Goal: Information Seeking & Learning: Learn about a topic

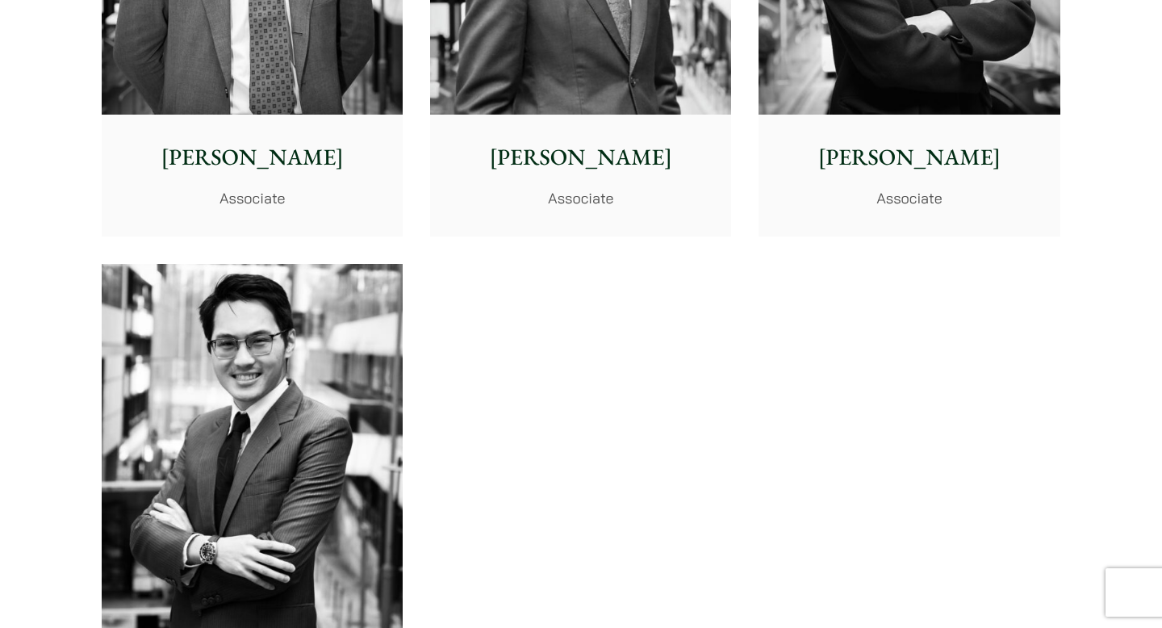
scroll to position [6619, 0]
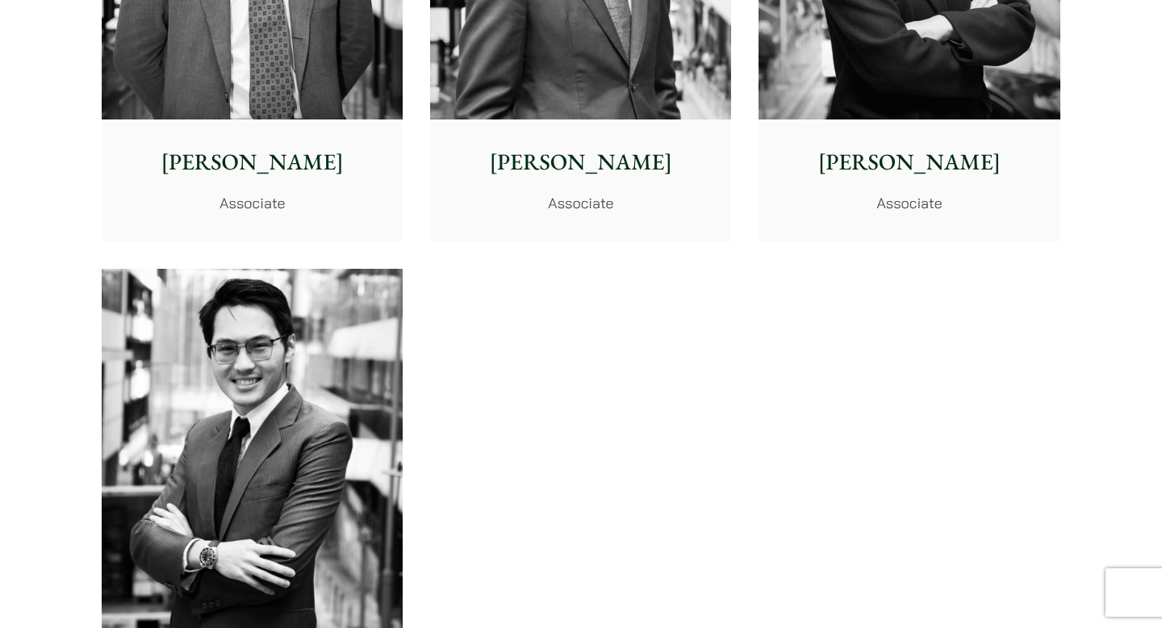
click at [712, 186] on div "Brian Fung Associate" at bounding box center [580, 179] width 301 height 120
click at [249, 409] on img at bounding box center [252, 457] width 301 height 377
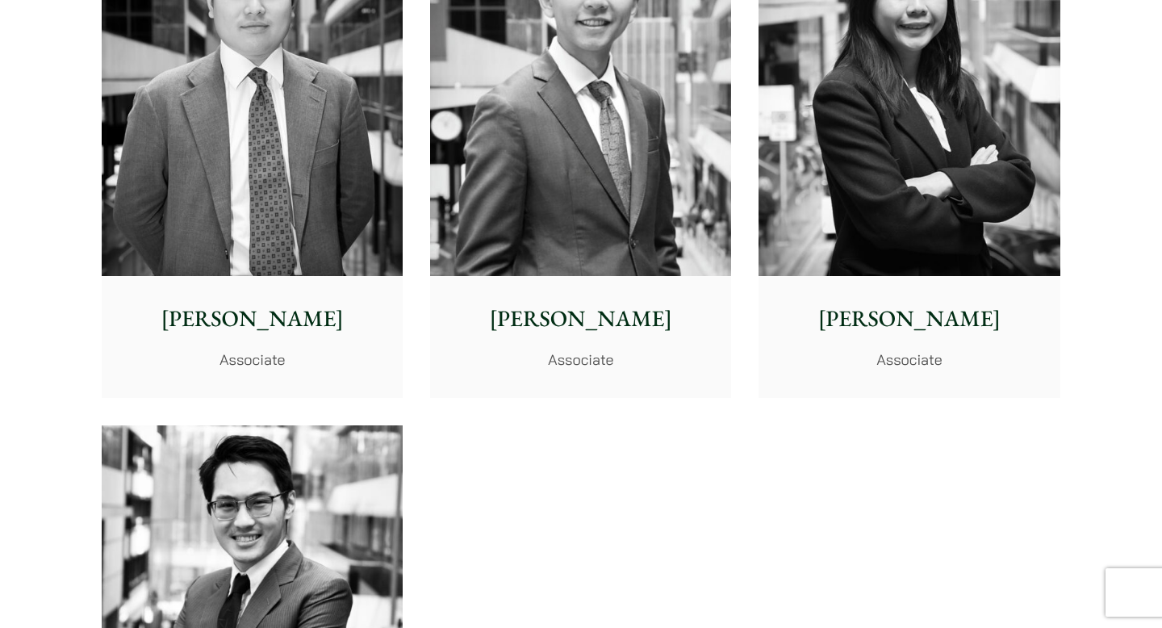
scroll to position [6415, 0]
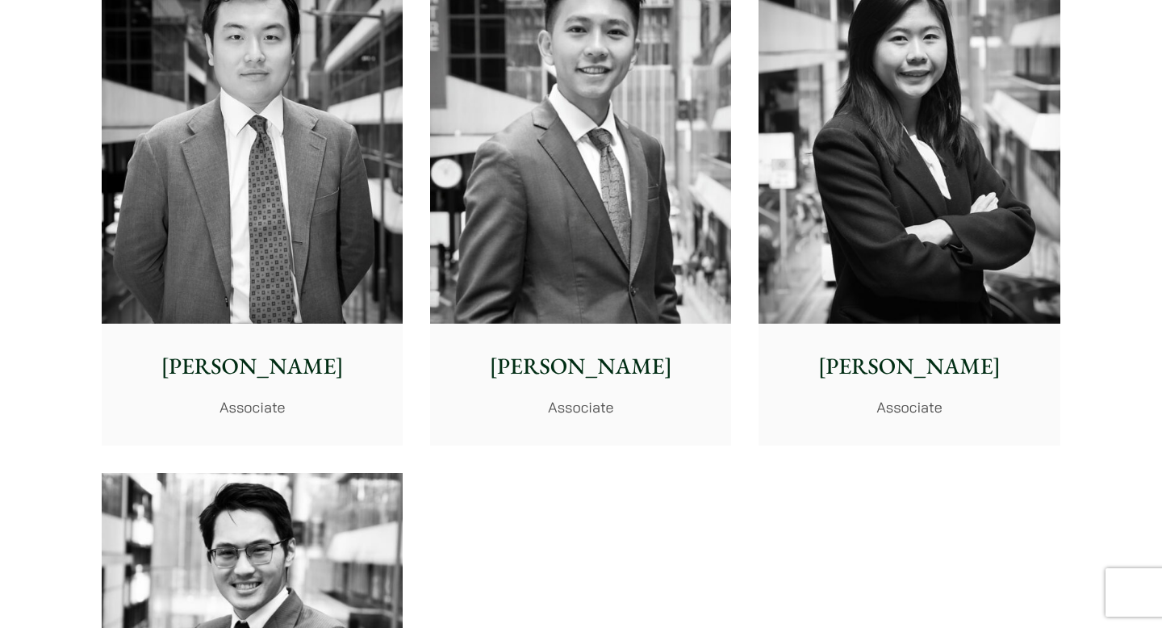
click at [966, 367] on p "Danika Chui" at bounding box center [908, 366] width 275 height 34
drag, startPoint x: 129, startPoint y: 2, endPoint x: 716, endPoint y: 194, distance: 617.1
click at [716, 194] on img at bounding box center [580, 135] width 301 height 377
click at [297, 227] on img at bounding box center [252, 135] width 301 height 377
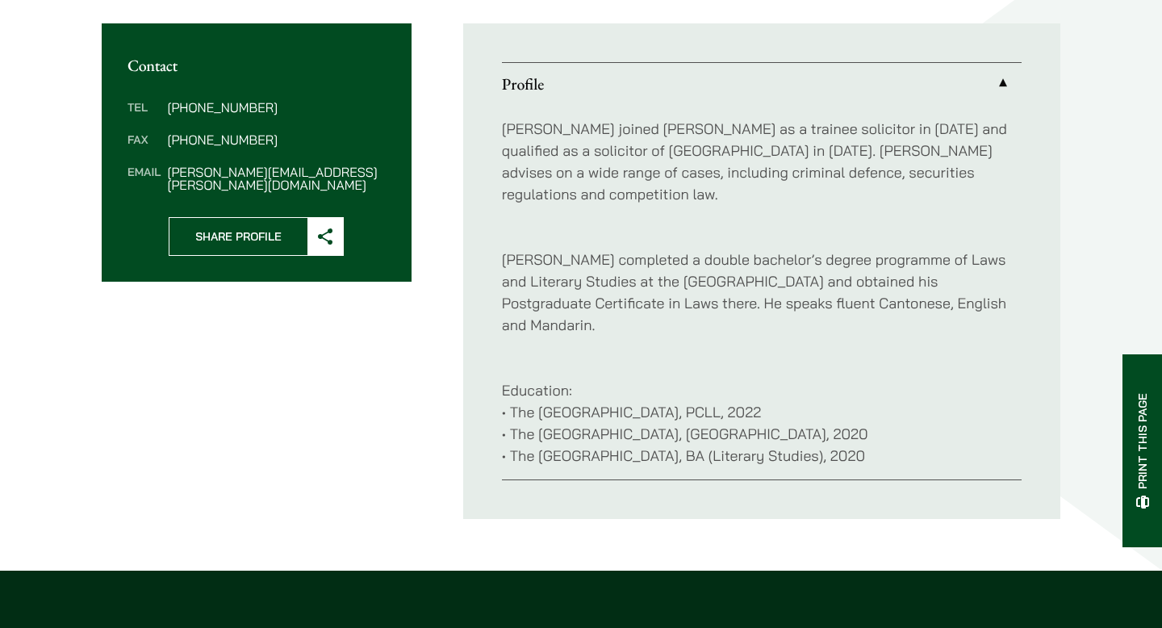
scroll to position [600, 0]
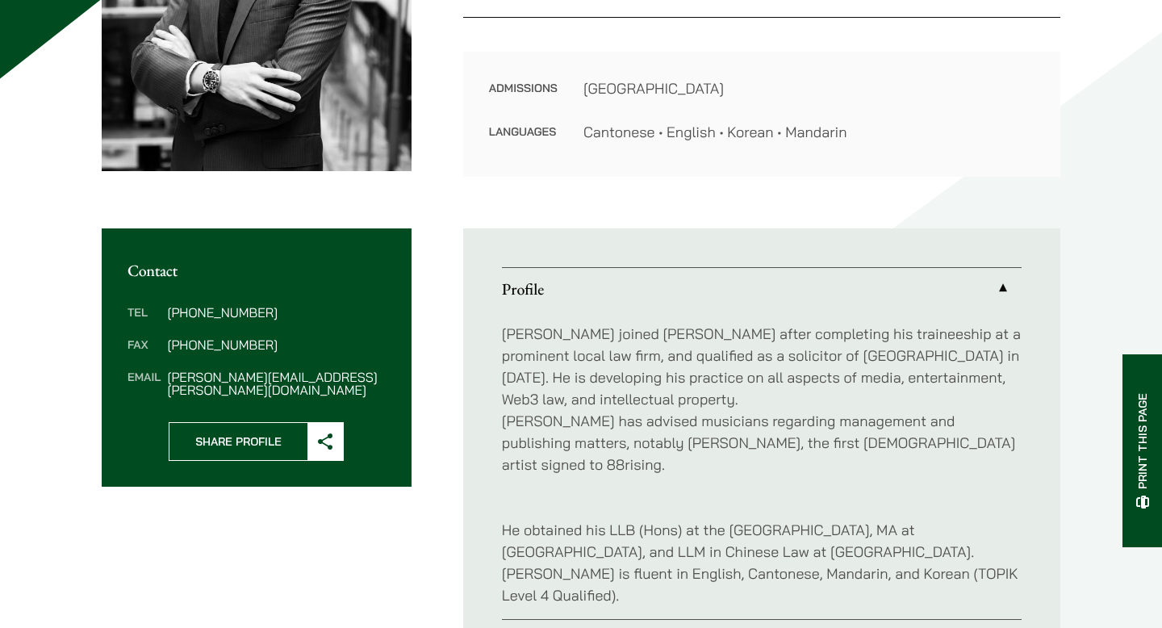
scroll to position [397, 0]
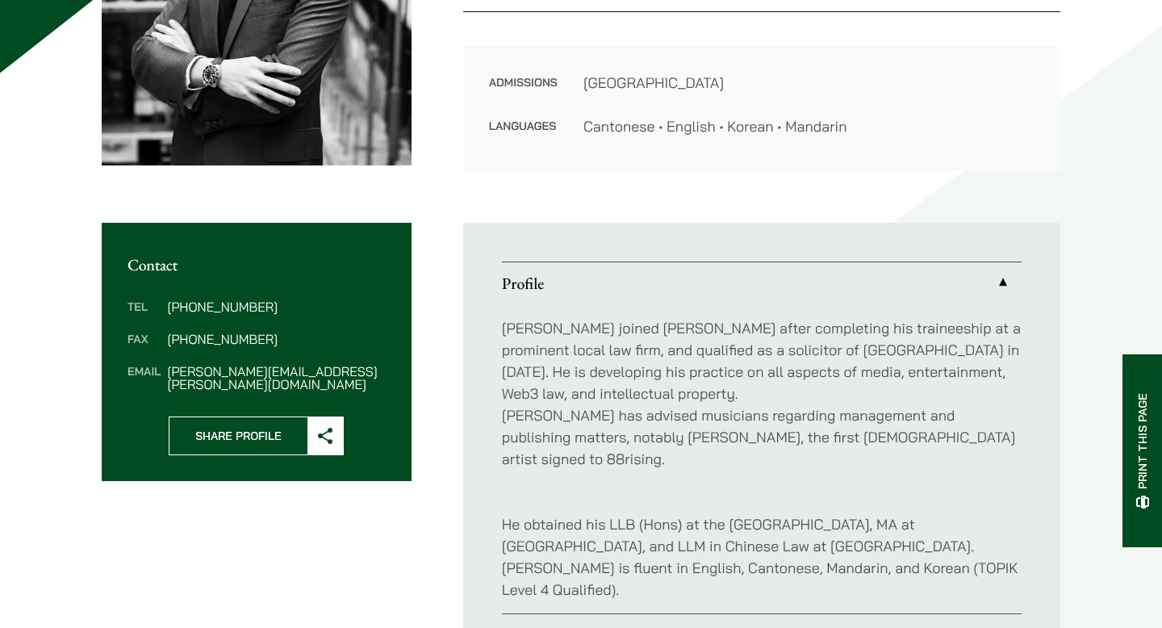
drag, startPoint x: 997, startPoint y: 546, endPoint x: 792, endPoint y: 547, distance: 205.8
click at [792, 547] on p "He obtained his LLB (Hons) at the University of Reading, MA at Columbia Univers…" at bounding box center [762, 545] width 520 height 109
copy p "Korean (TOPIK Level 4 Qualified"
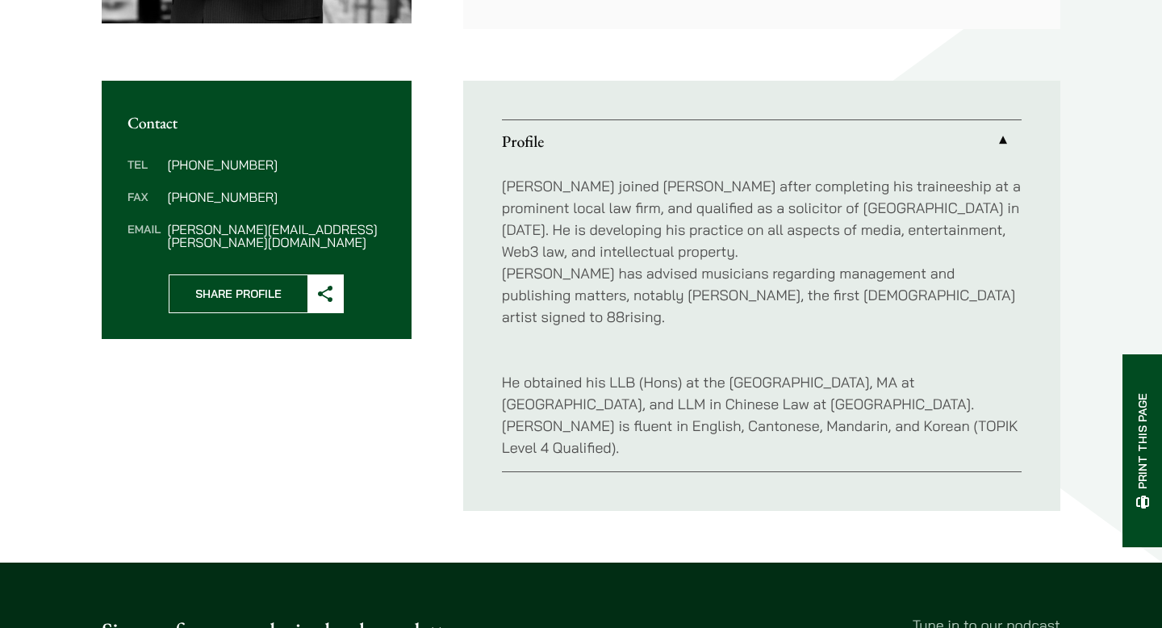
scroll to position [537, 0]
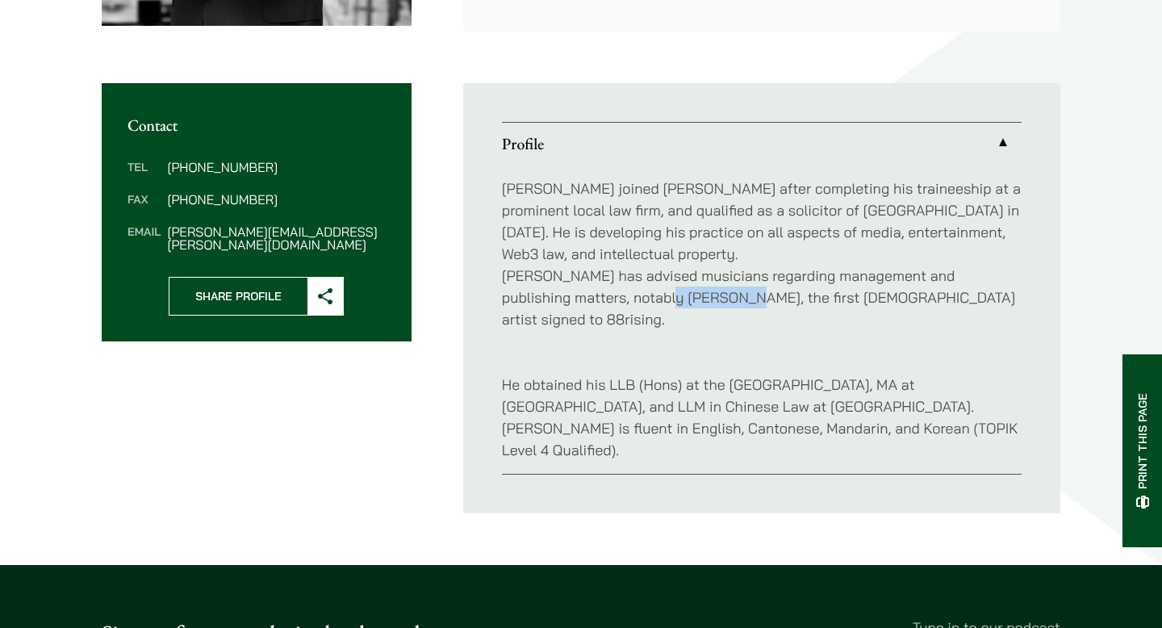
drag, startPoint x: 685, startPoint y: 299, endPoint x: 619, endPoint y: 307, distance: 66.6
click at [619, 307] on p "Christopher joined Haldanes after completing his traineeship at a prominent loc…" at bounding box center [762, 254] width 520 height 153
copy p "Derek Dali,"
click at [514, 403] on p "He obtained his LLB (Hons) at the University of Reading, MA at Columbia Univers…" at bounding box center [762, 406] width 520 height 109
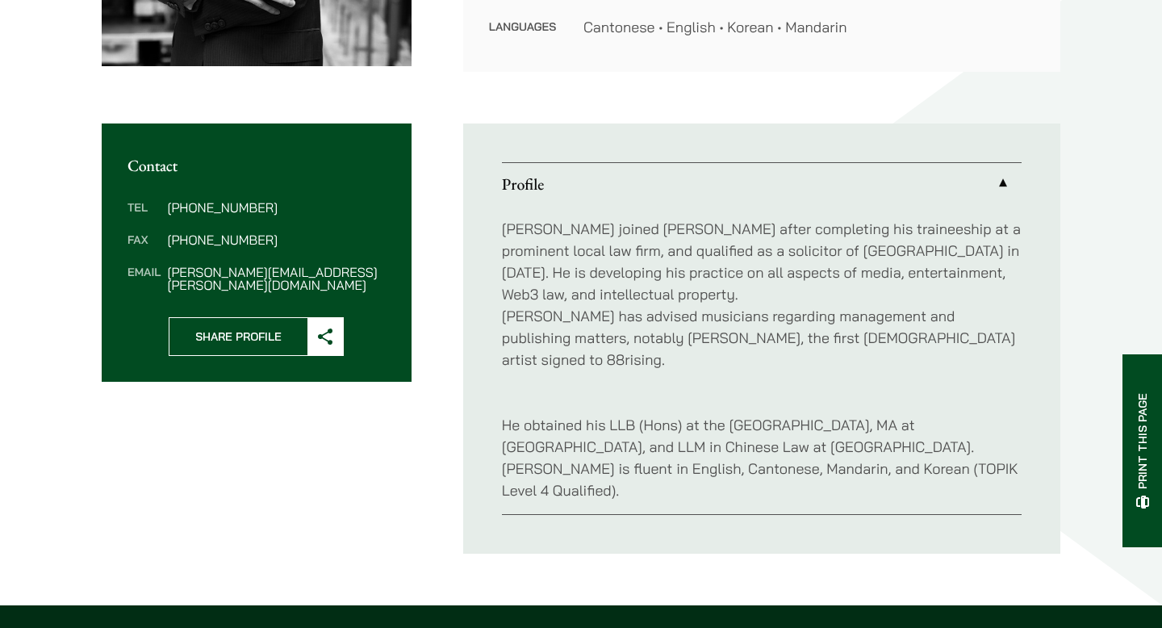
scroll to position [0, 0]
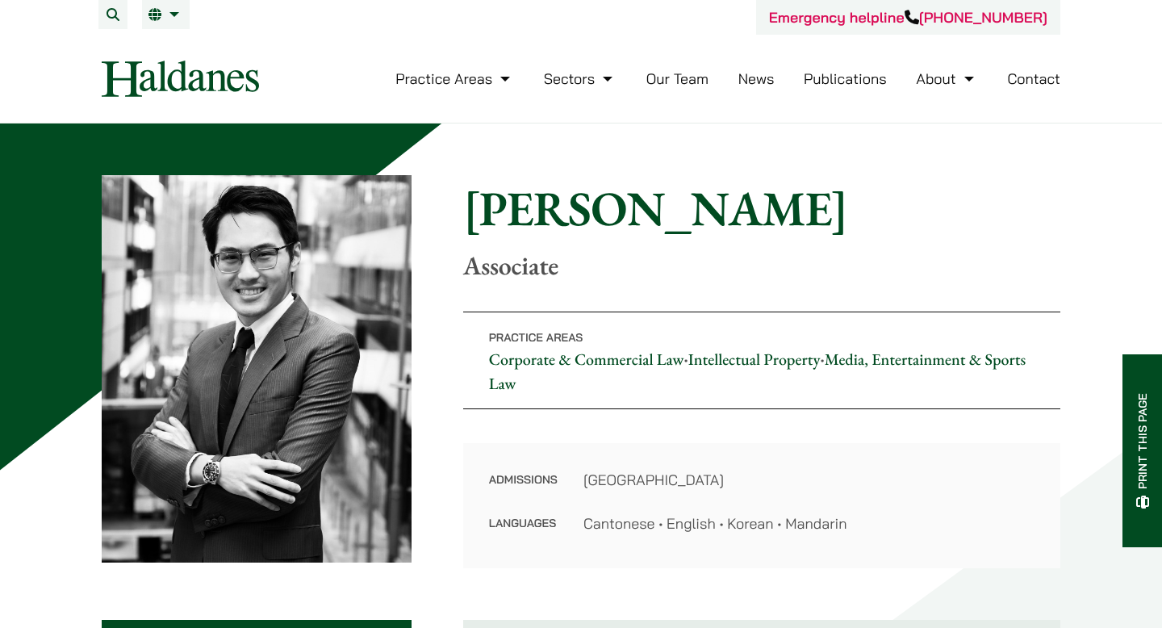
drag, startPoint x: 772, startPoint y: 213, endPoint x: 245, endPoint y: 225, distance: 527.9
click at [245, 225] on div "Home » Lawyers » Christopher Lin Christopher Lin Associate Practice Areas Corpo…" at bounding box center [581, 371] width 959 height 393
click at [762, 166] on div "Home » Lawyers » Christopher Lin Christopher Lin Associate Practice Areas Corpo…" at bounding box center [581, 612] width 1162 height 978
drag, startPoint x: 768, startPoint y: 203, endPoint x: 432, endPoint y: 203, distance: 336.5
click at [432, 203] on div "Home » Lawyers » Christopher Lin Christopher Lin Associate Practice Areas Corpo…" at bounding box center [581, 371] width 959 height 393
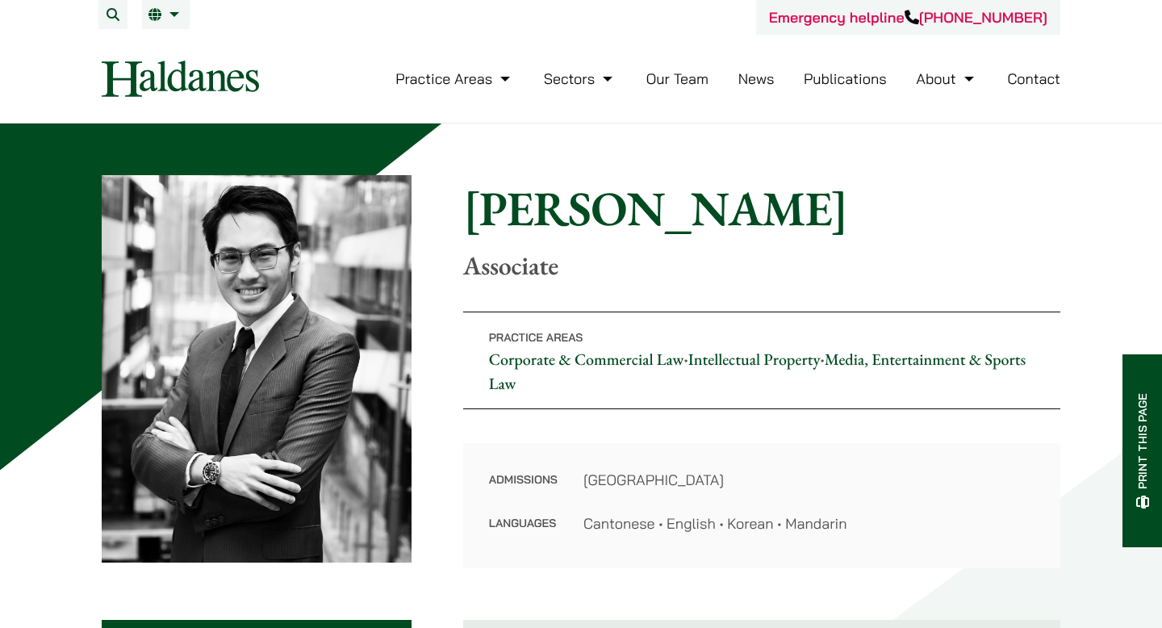
copy div "Home » Lawyers » Christopher Lin Christopher Lin"
click at [426, 141] on div "Home » Lawyers » Christopher Lin Christopher Lin Associate Practice Areas Corpo…" at bounding box center [581, 612] width 1162 height 978
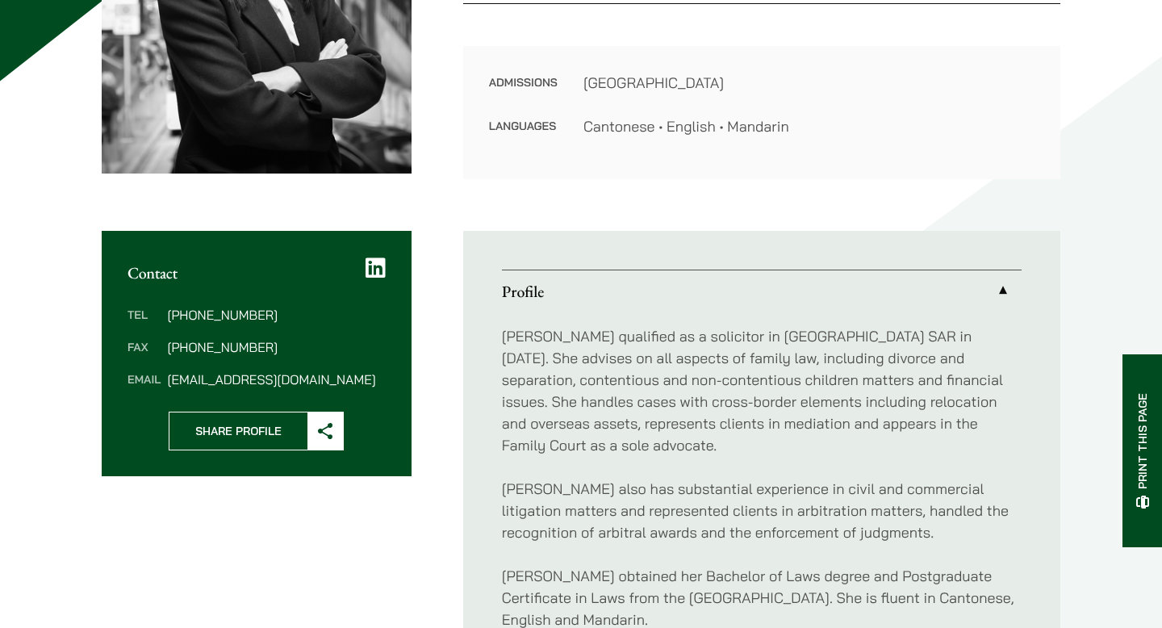
click at [6, 19] on div "Home » Lawyers » Danika Chui Danika Chui Associate Practice Areas Matrimonial &…" at bounding box center [581, 235] width 1162 height 1000
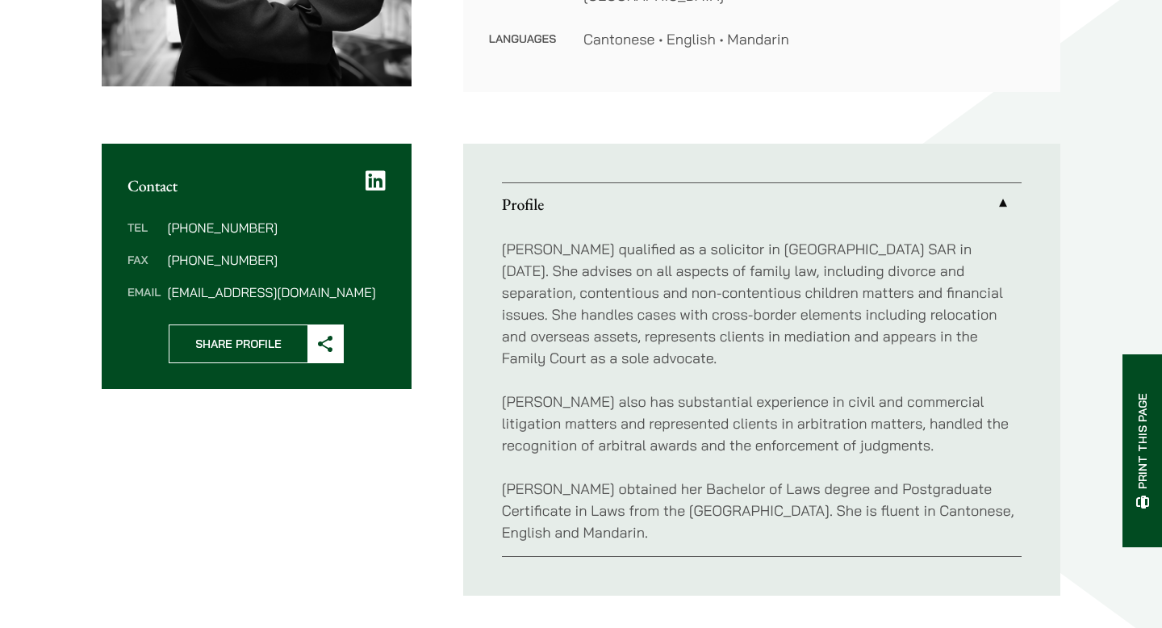
scroll to position [721, 0]
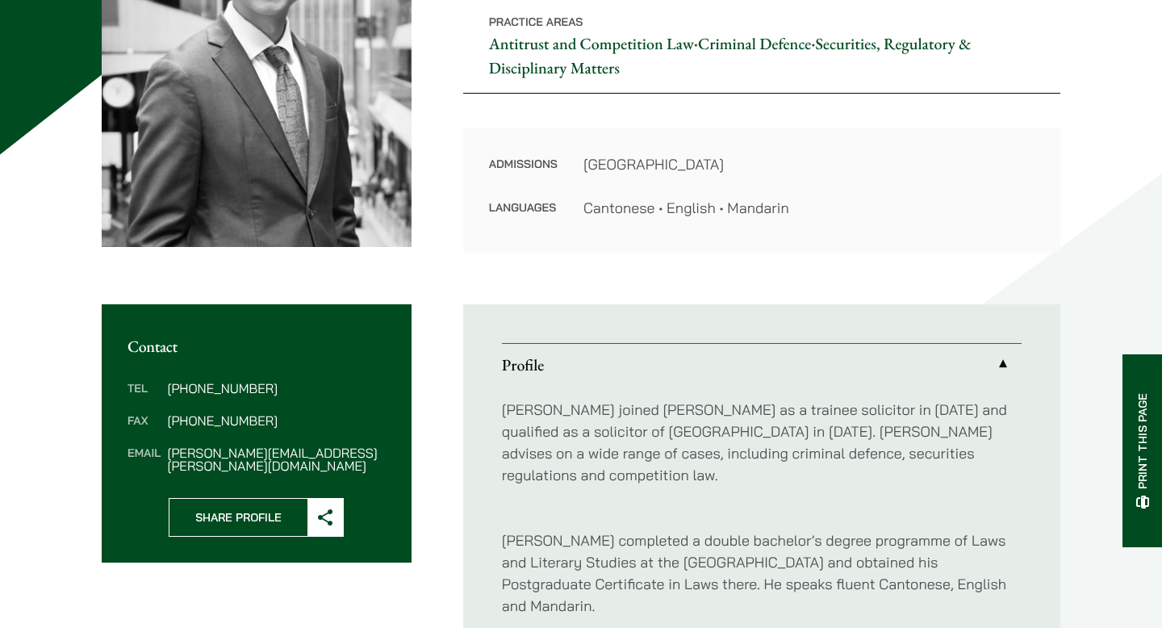
scroll to position [257, 0]
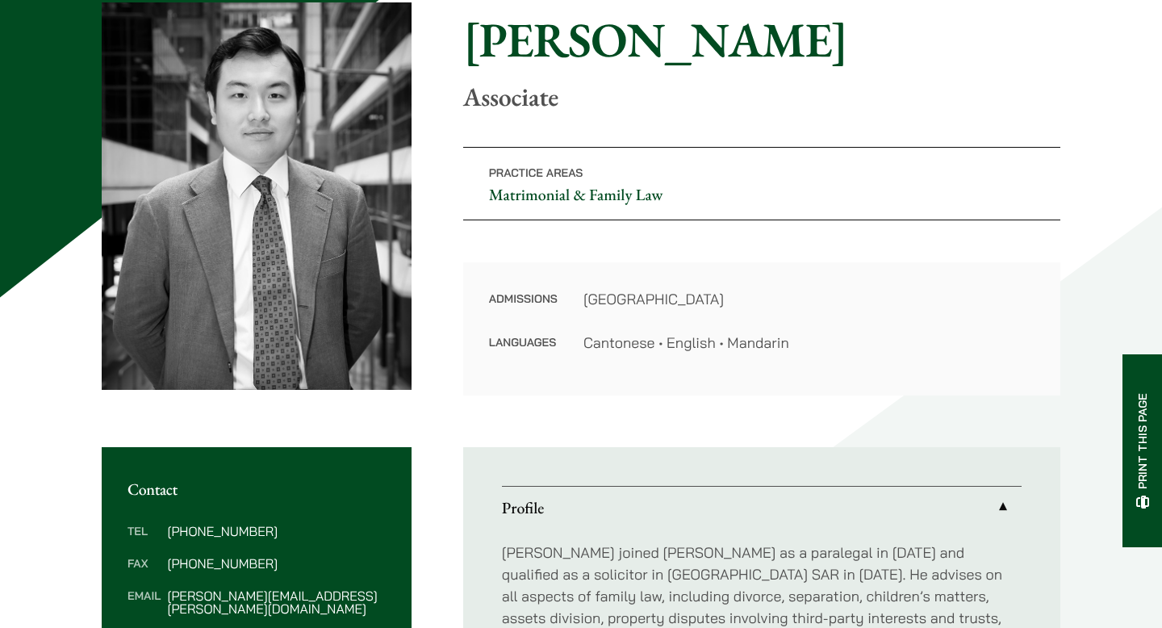
scroll to position [172, 0]
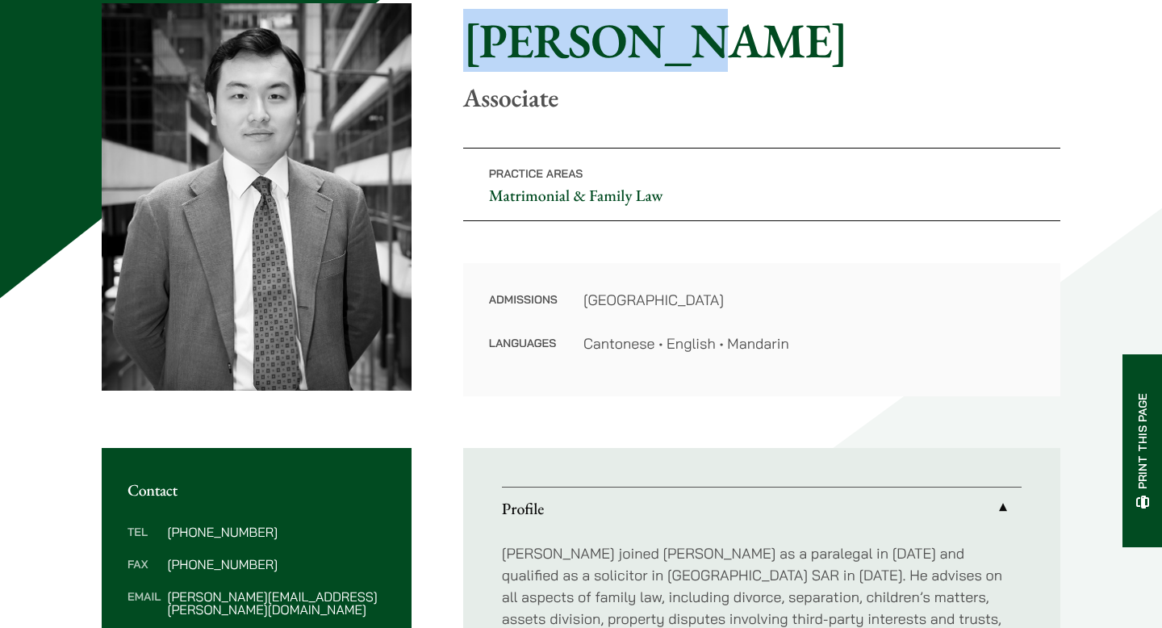
drag, startPoint x: 617, startPoint y: 65, endPoint x: 468, endPoint y: 38, distance: 150.9
click at [468, 39] on h1 "Ryan Chau" at bounding box center [761, 40] width 597 height 58
copy h1 "Ryan Chau"
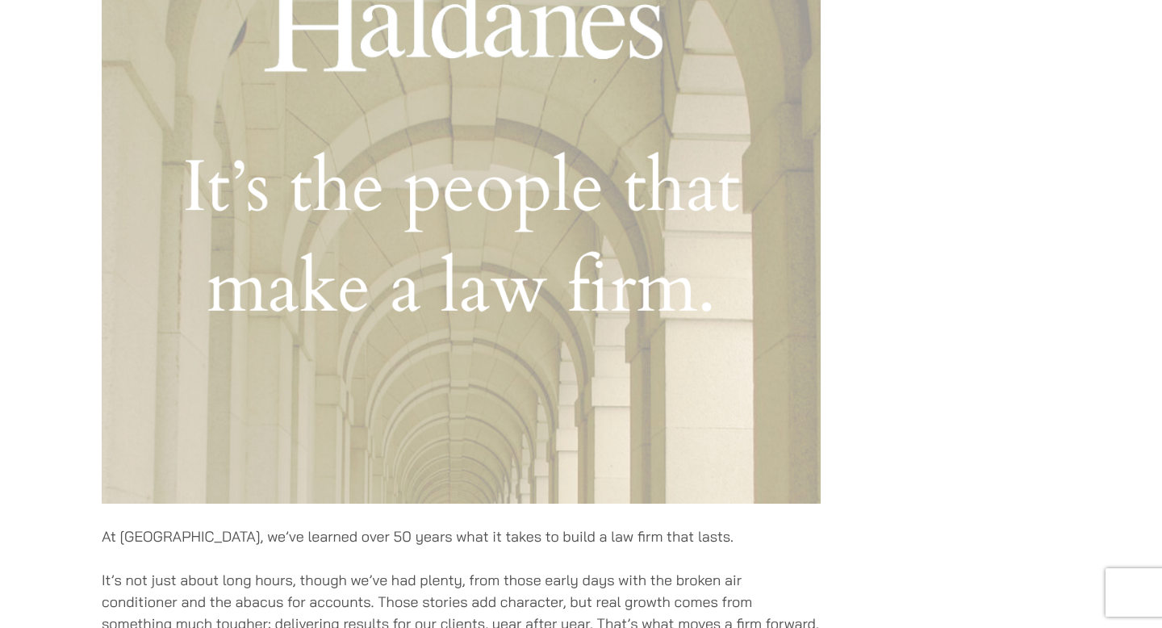
scroll to position [3, 0]
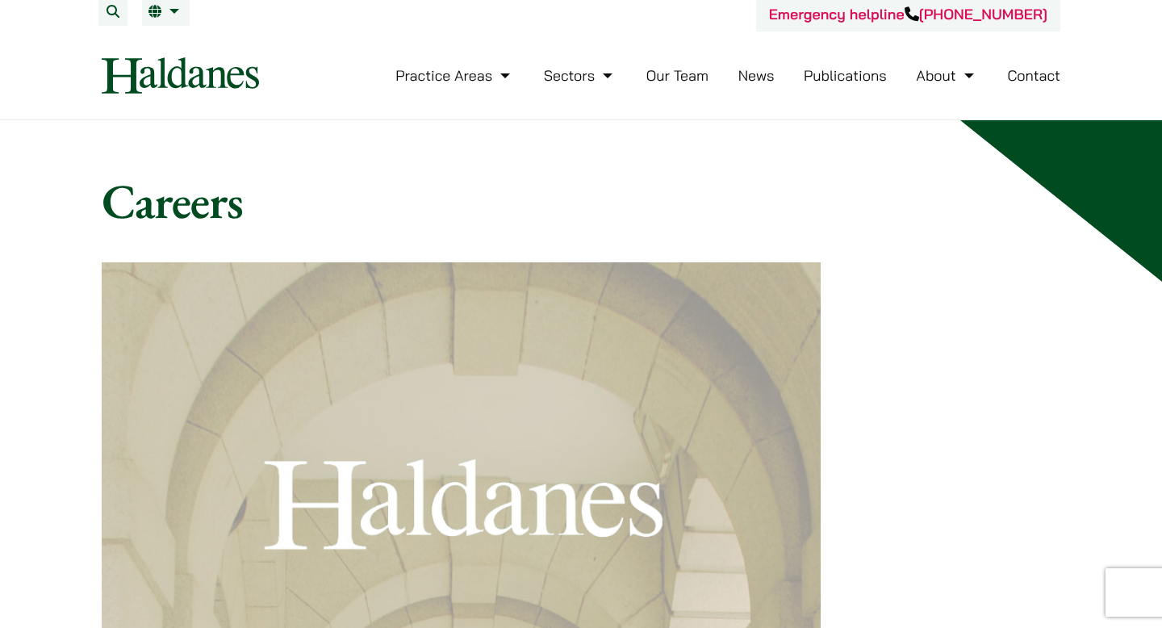
click at [631, 185] on h1 "Careers" at bounding box center [581, 201] width 959 height 58
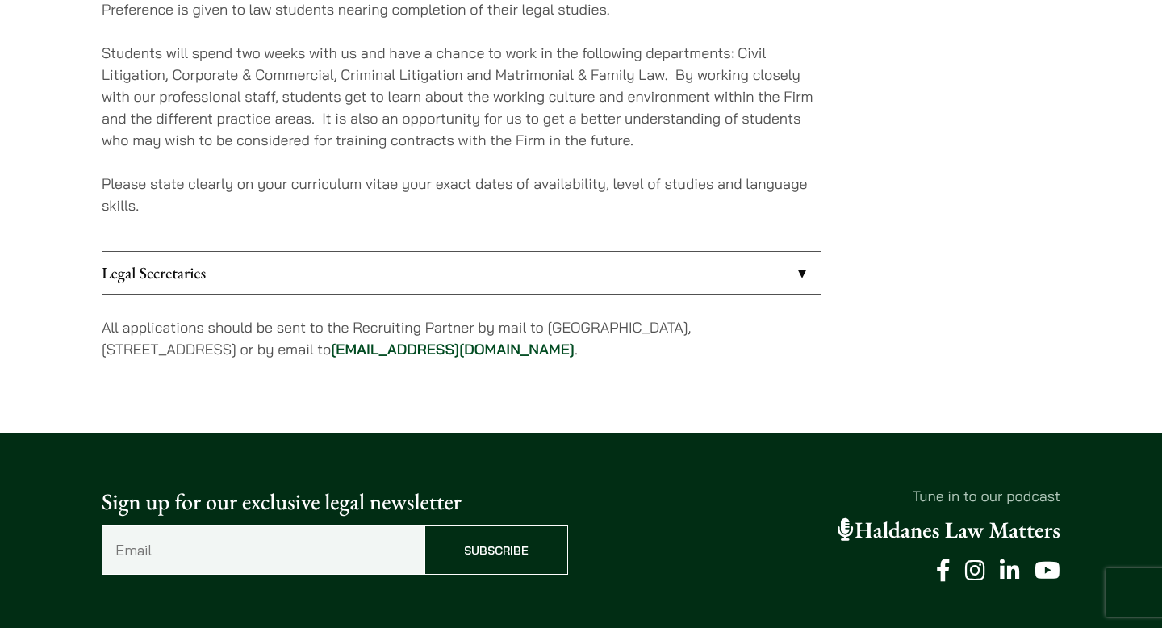
scroll to position [1711, 0]
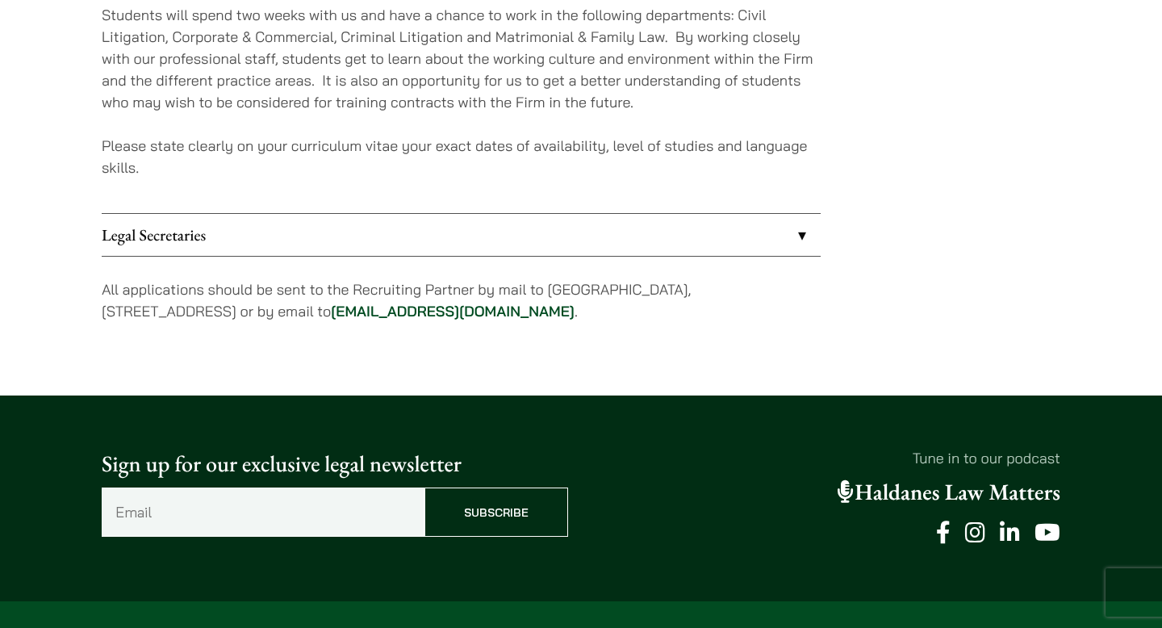
click at [624, 247] on link "Legal Secretaries" at bounding box center [461, 235] width 719 height 42
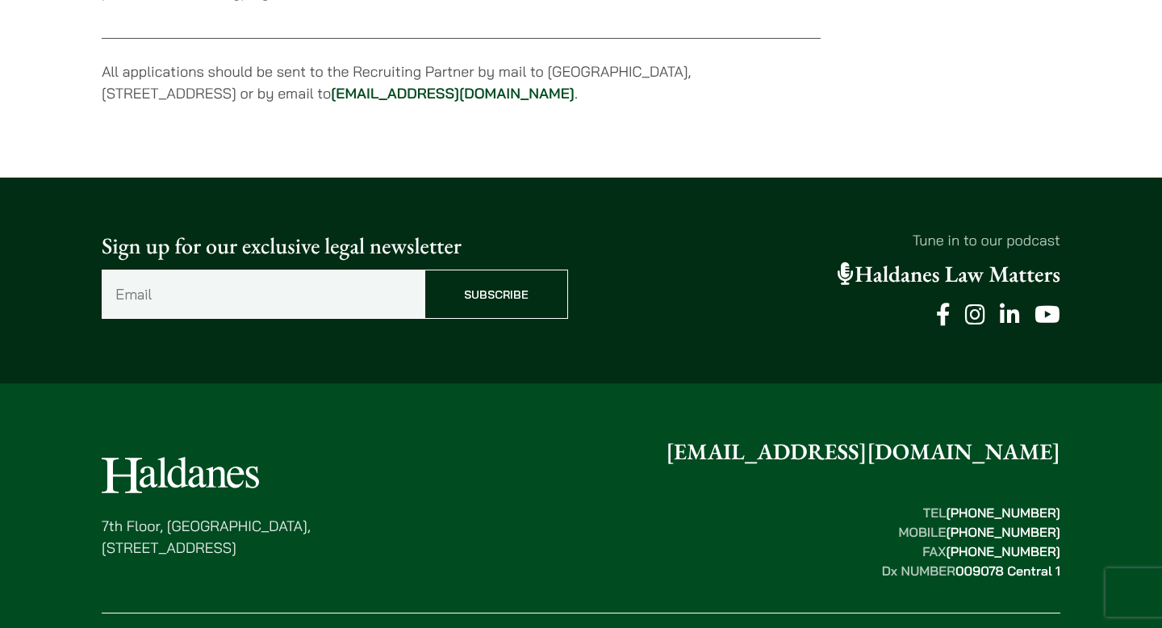
scroll to position [1515, 0]
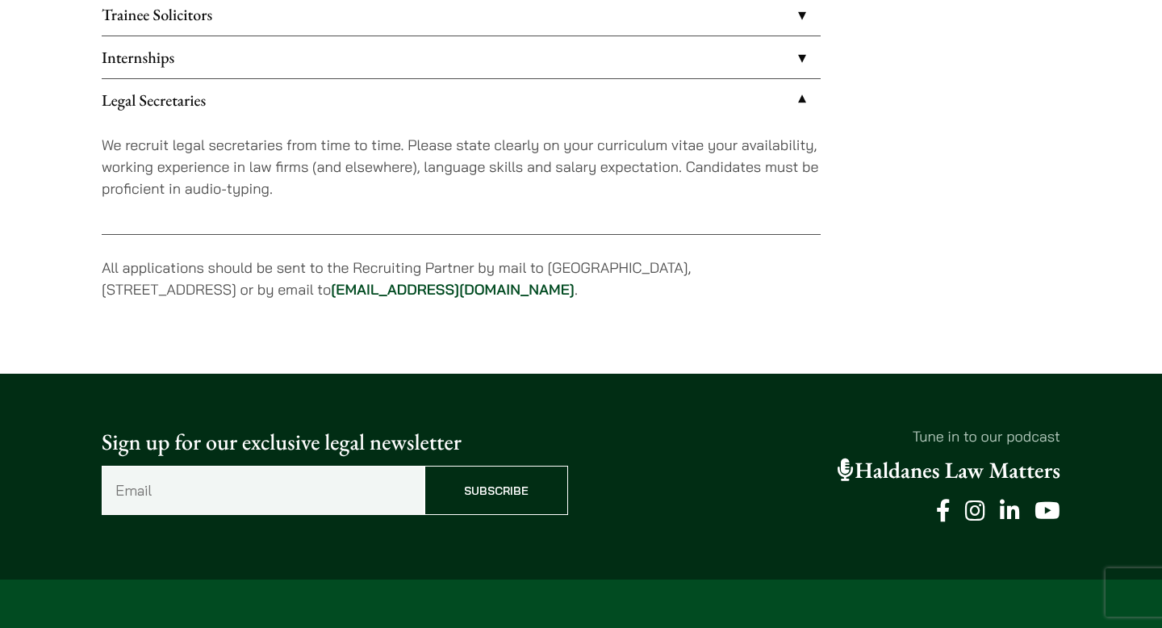
click at [651, 91] on link "Legal Secretaries" at bounding box center [461, 100] width 719 height 42
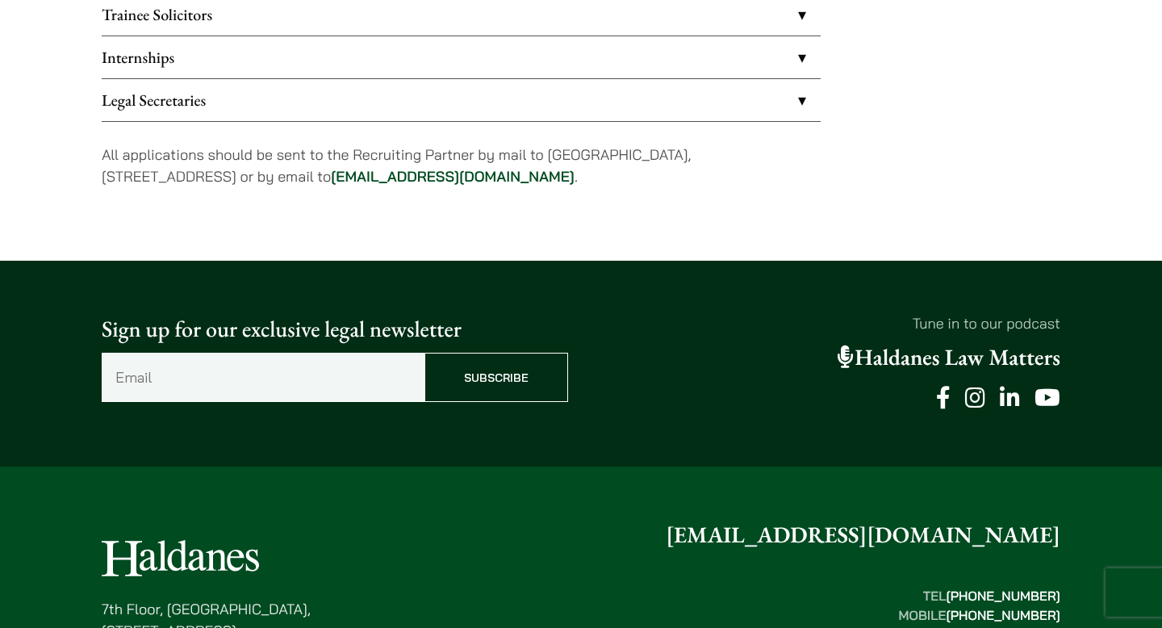
click at [757, 114] on link "Legal Secretaries" at bounding box center [461, 100] width 719 height 42
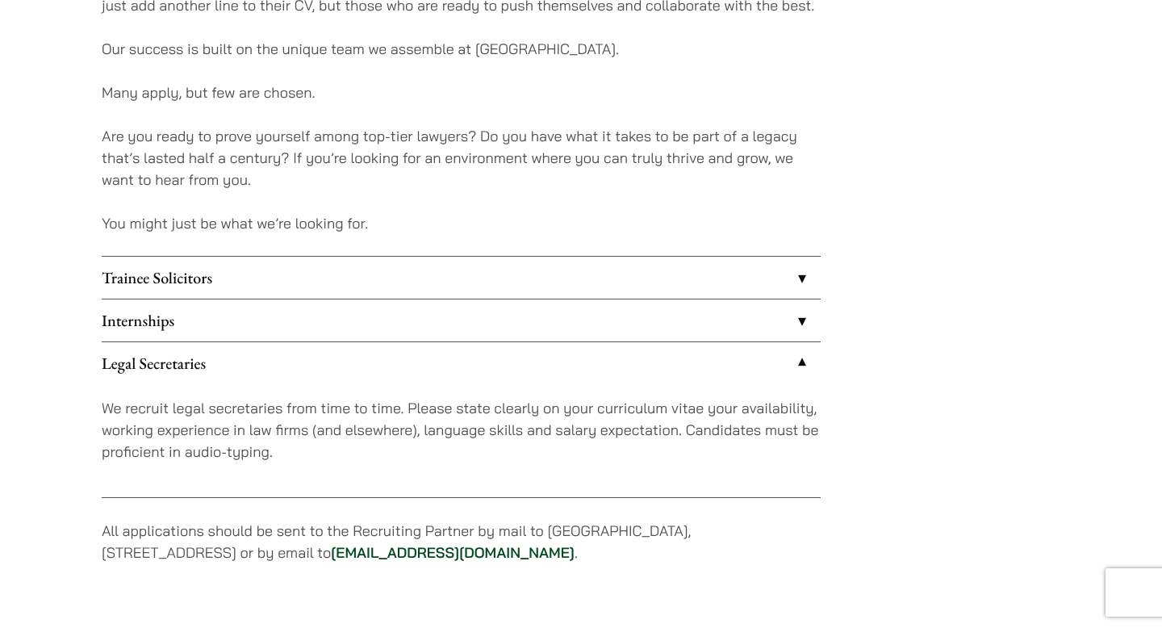
scroll to position [1329, 0]
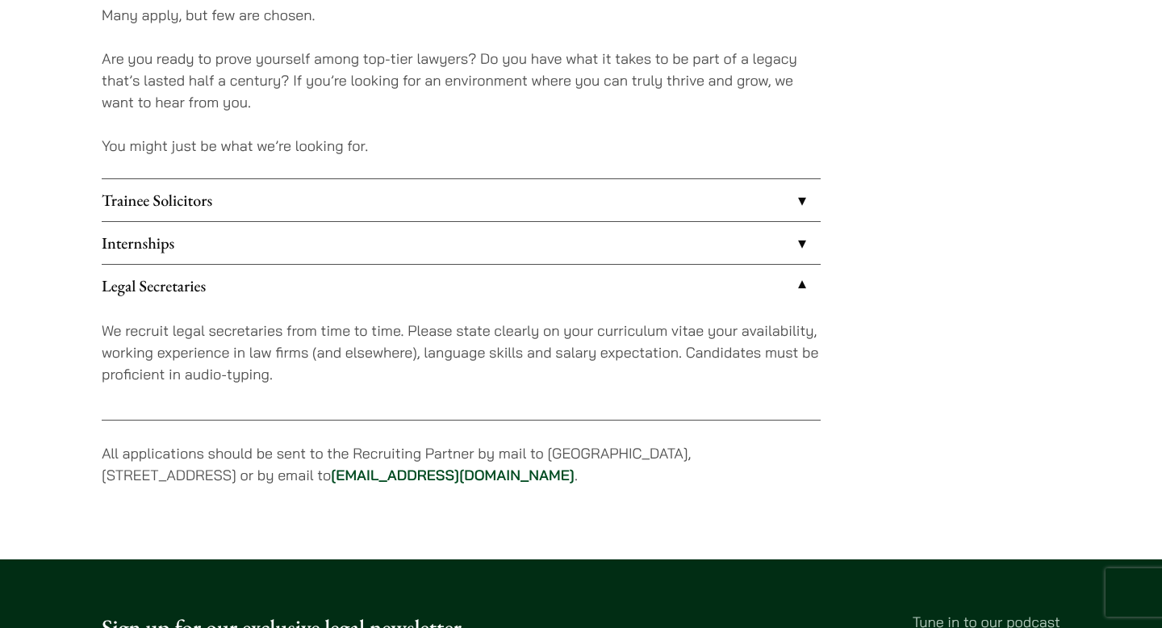
click at [578, 181] on link "Trainee Solicitors" at bounding box center [461, 200] width 719 height 42
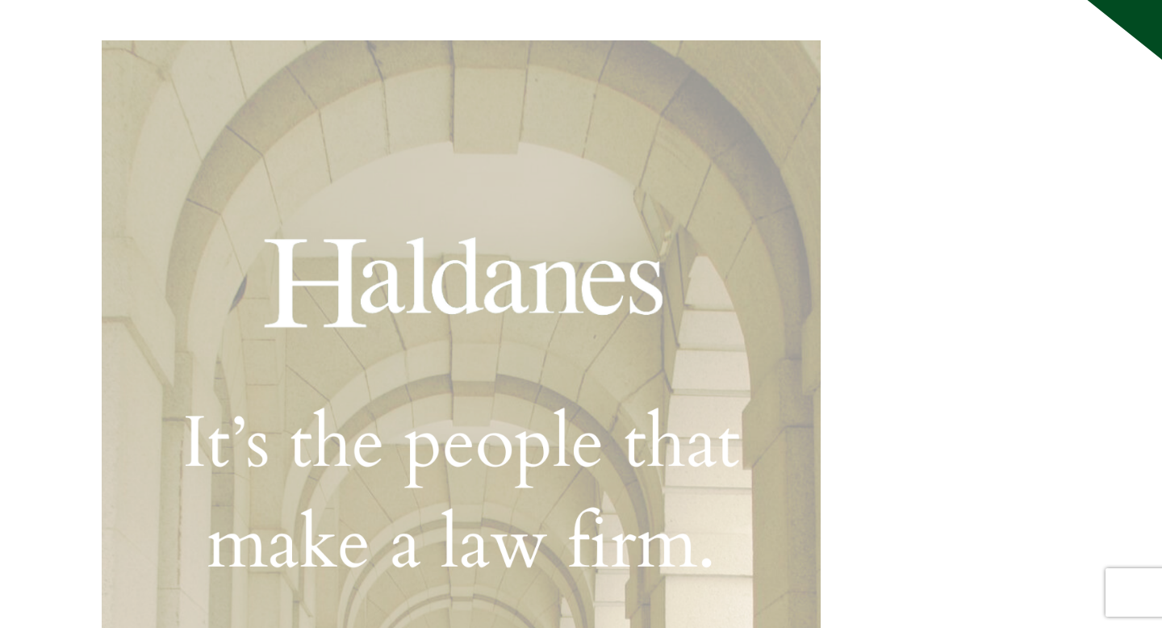
scroll to position [171, 0]
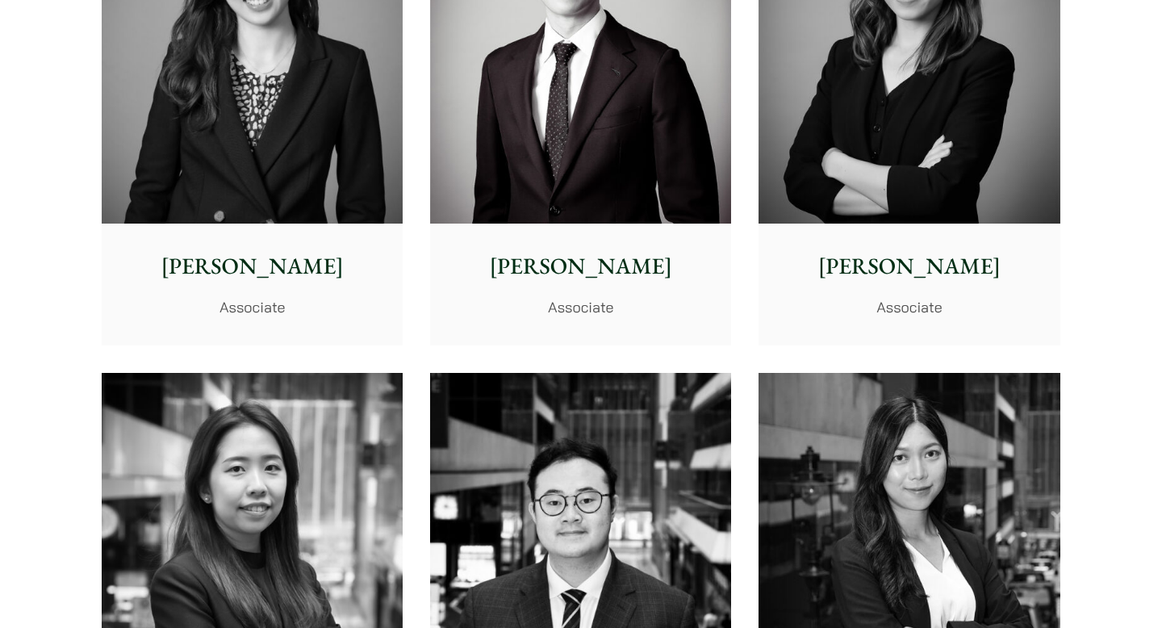
scroll to position [5464, 0]
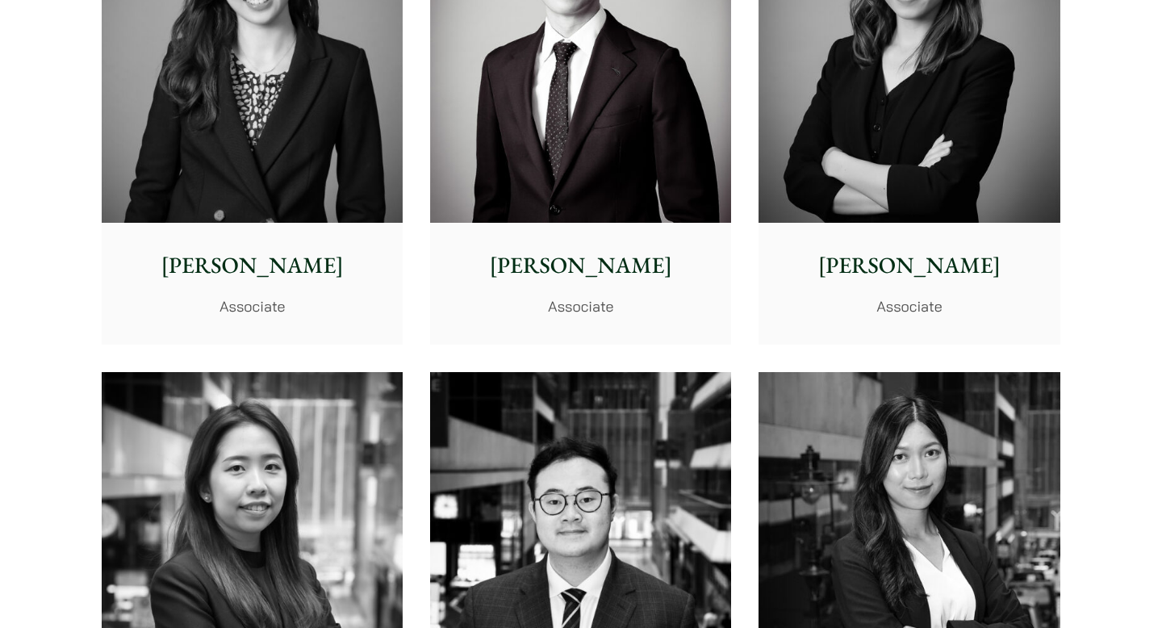
click at [859, 260] on p "[PERSON_NAME]" at bounding box center [908, 266] width 275 height 34
click at [349, 207] on img at bounding box center [252, 34] width 301 height 377
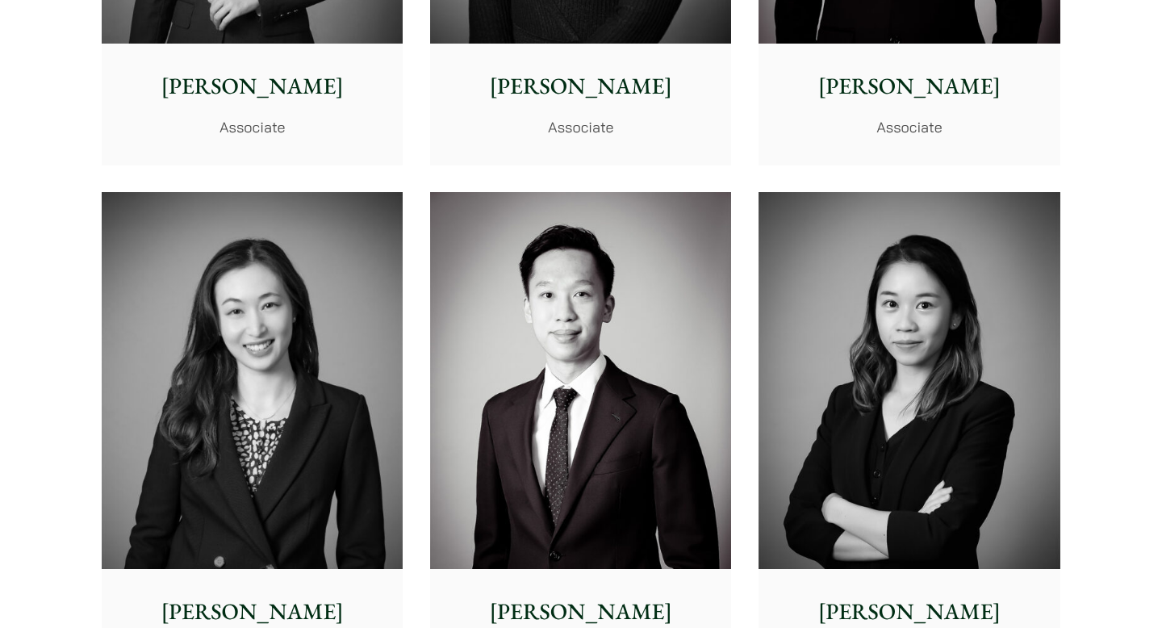
scroll to position [5119, 0]
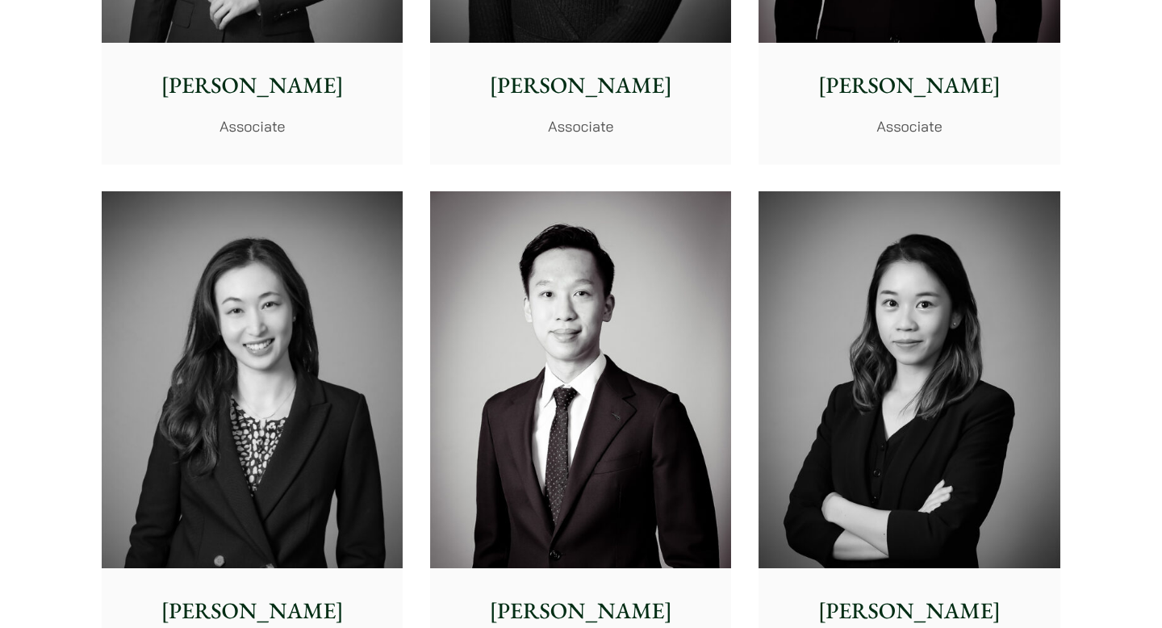
click at [677, 345] on img at bounding box center [580, 379] width 301 height 377
drag, startPoint x: 126, startPoint y: 52, endPoint x: 579, endPoint y: 354, distance: 545.2
click at [579, 354] on img at bounding box center [580, 379] width 301 height 377
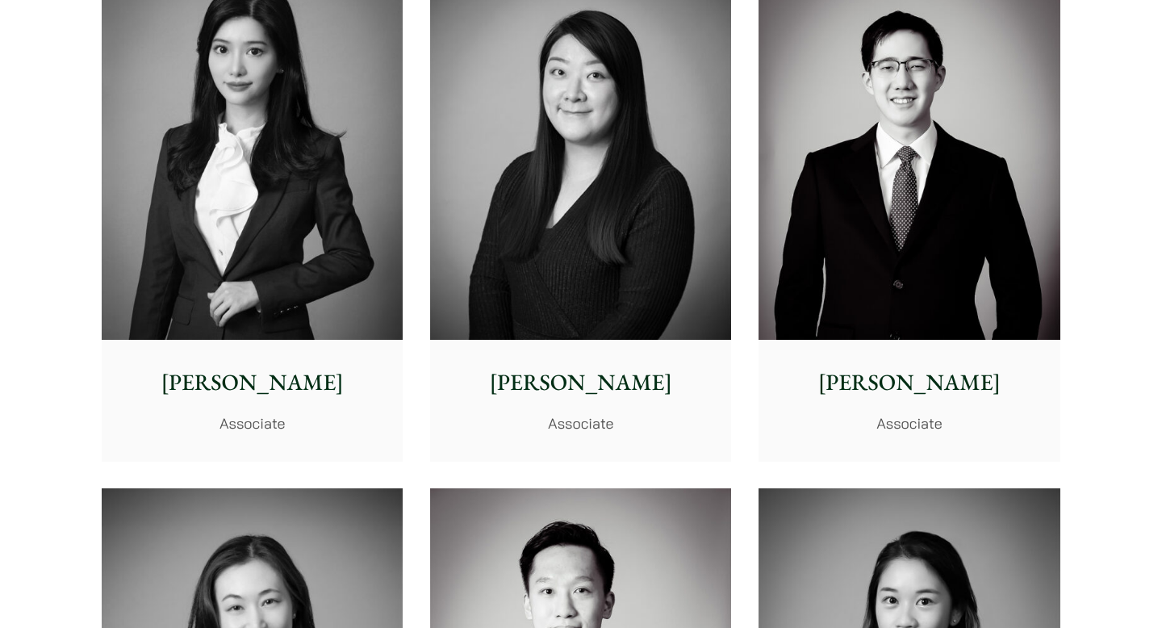
scroll to position [4811, 0]
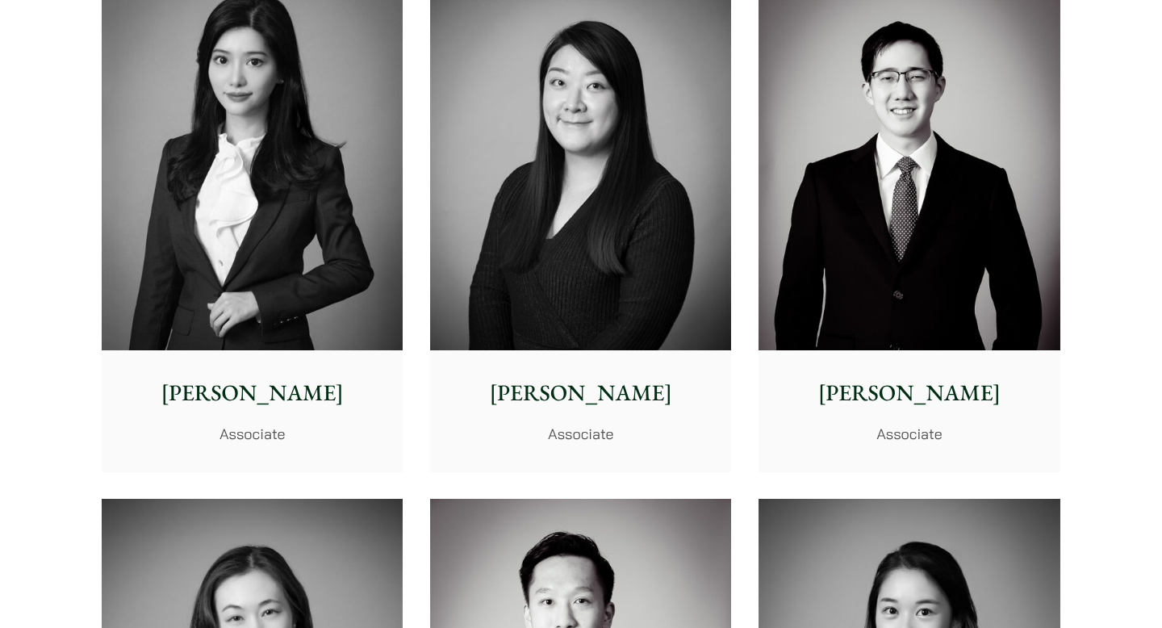
click at [629, 379] on p "[PERSON_NAME]" at bounding box center [580, 393] width 275 height 34
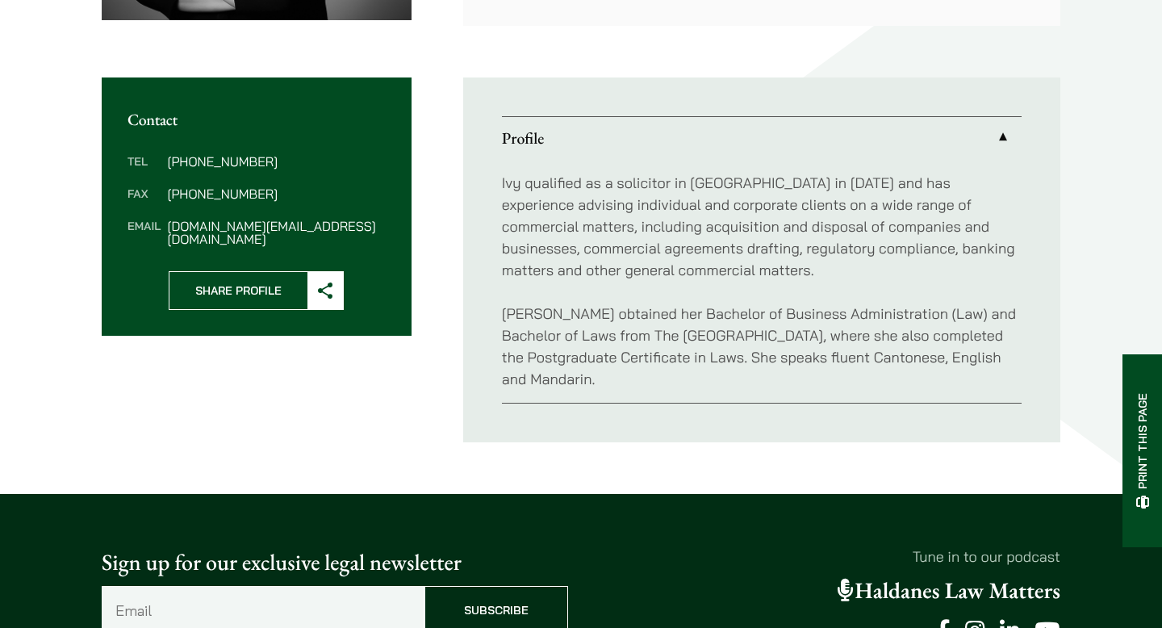
scroll to position [544, 0]
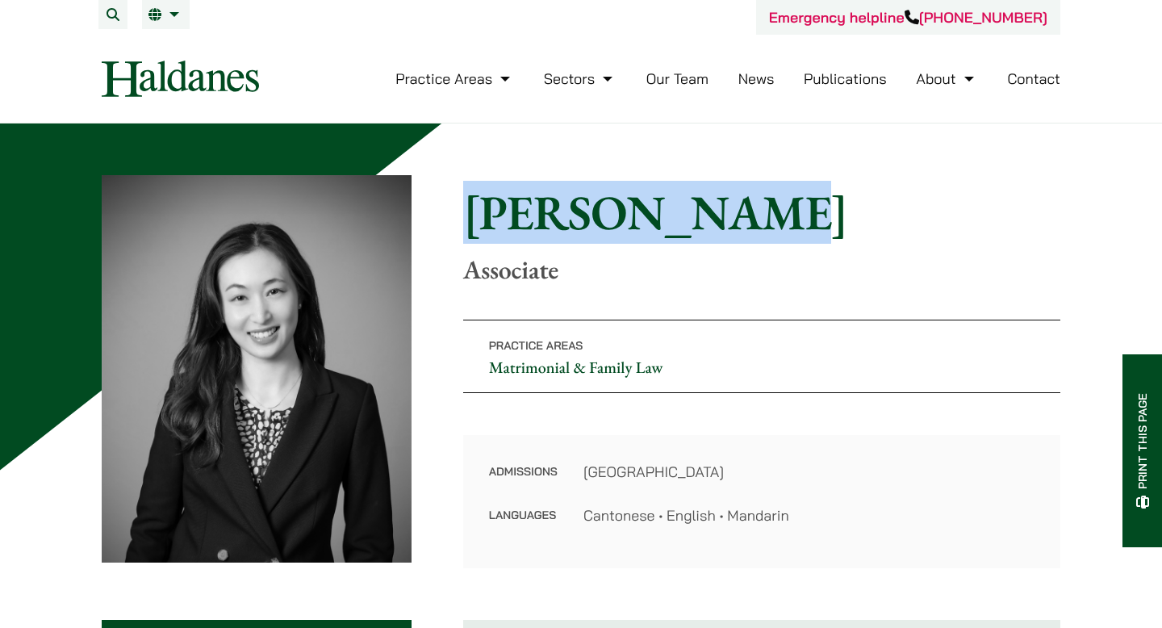
drag, startPoint x: 719, startPoint y: 219, endPoint x: 461, endPoint y: 219, distance: 258.2
click at [461, 219] on div "Home » Lawyers » [PERSON_NAME] [PERSON_NAME] Associate Practice Areas Matrimoni…" at bounding box center [581, 371] width 959 height 393
copy h1 "[PERSON_NAME]"
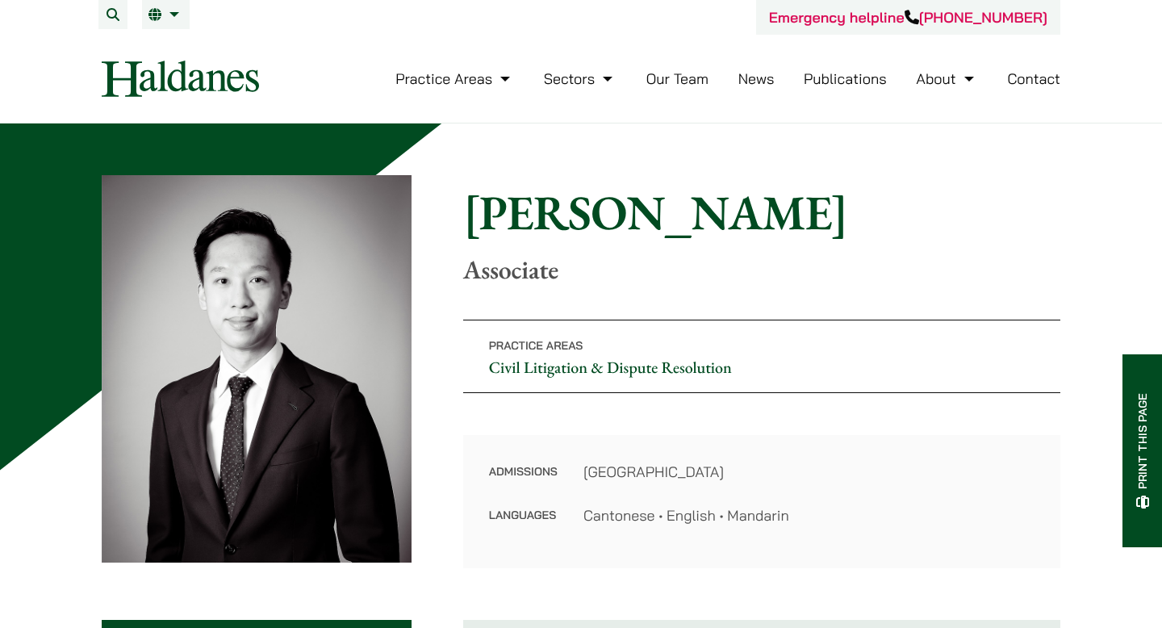
click at [610, 117] on nav "Practice Areas Antitrust and Competition Law Civil Litigation & Dispute Resolut…" at bounding box center [581, 79] width 959 height 88
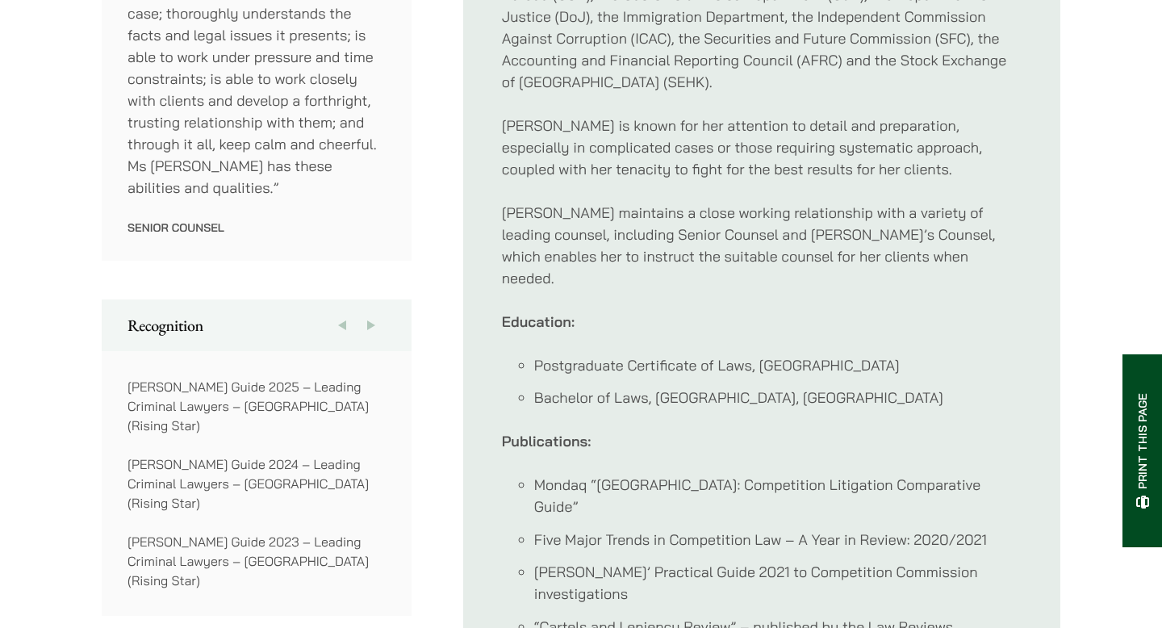
scroll to position [1287, 0]
